Goal: Browse casually

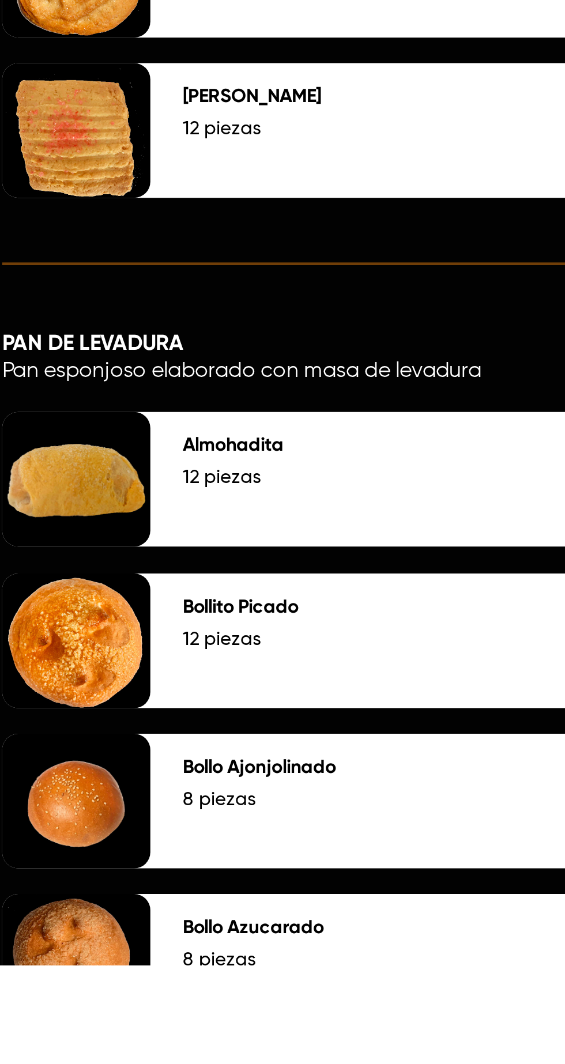
scroll to position [967, 0]
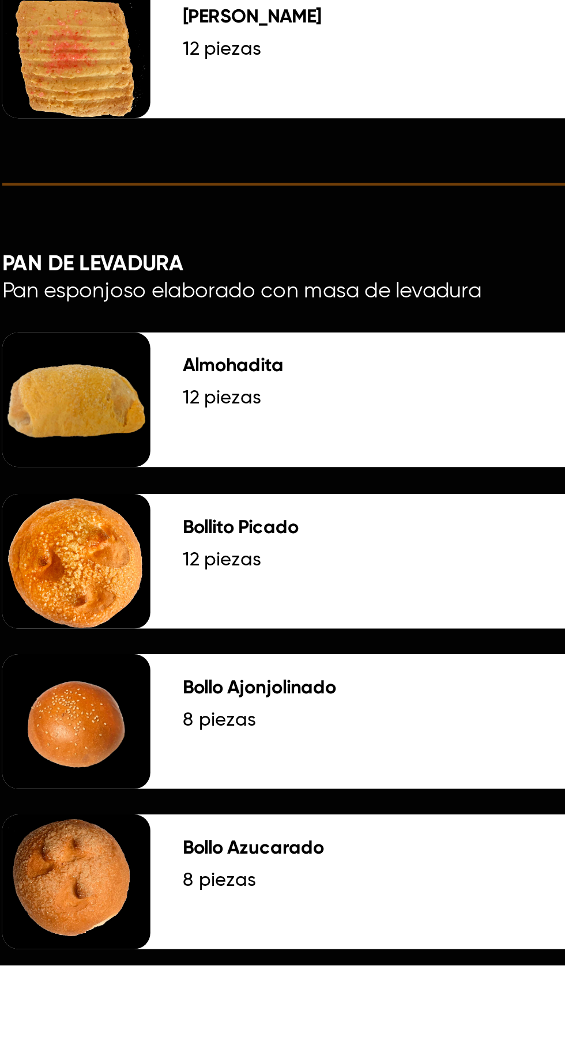
click at [52, 865] on div at bounding box center [56, 891] width 63 height 58
